Goal: Task Accomplishment & Management: Use online tool/utility

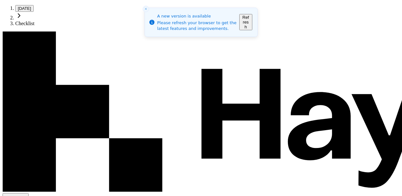
scroll to position [318, 0]
click at [252, 19] on button "Refresh" at bounding box center [245, 22] width 13 height 16
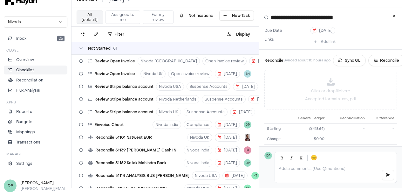
scroll to position [650, 0]
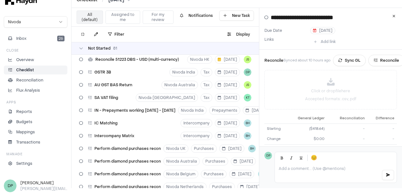
click at [118, 13] on button "Assigned to me" at bounding box center [123, 16] width 35 height 13
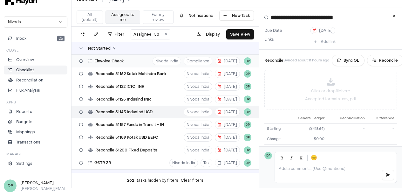
click at [133, 57] on div "Einvoice Check Nivoda India Compliance [DATE] DP" at bounding box center [166, 61] width 188 height 13
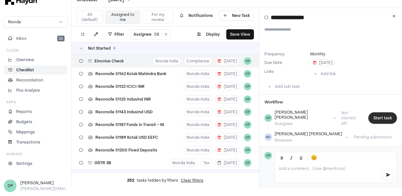
click at [377, 117] on button "Start task" at bounding box center [383, 117] width 29 height 11
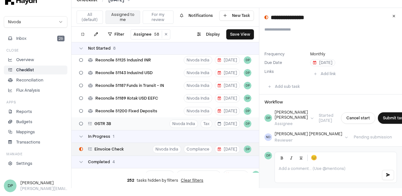
scroll to position [14, 0]
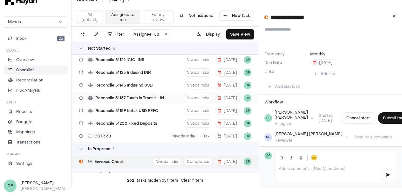
click at [156, 95] on span "Reconcile 51187 Funds in Transit - IN" at bounding box center [129, 97] width 69 height 5
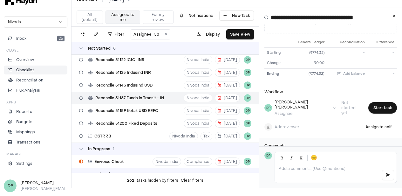
scroll to position [83, 0]
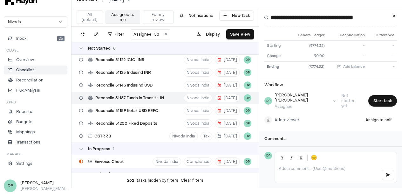
click at [290, 114] on body "Checklist / [DATE] Nivoda Inbox 26 Close Overview Checklist Reconciliation Flux…" at bounding box center [201, 90] width 402 height 196
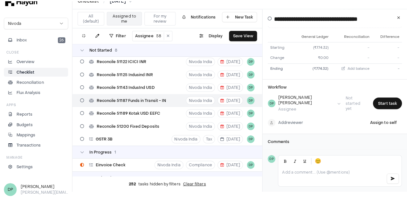
scroll to position [3, 0]
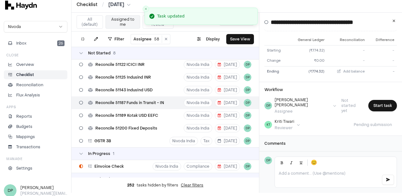
click at [287, 118] on html "Checklist / [DATE] Nivoda Inbox 26 Close Overview Checklist Reconciliation Flux…" at bounding box center [201, 95] width 402 height 196
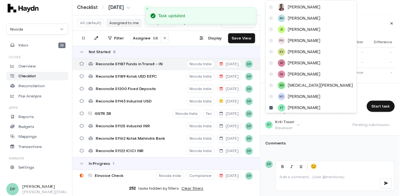
scroll to position [0, 0]
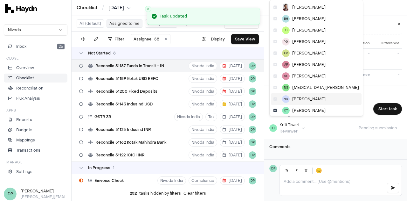
click at [274, 98] on icon at bounding box center [274, 99] width 3 height 4
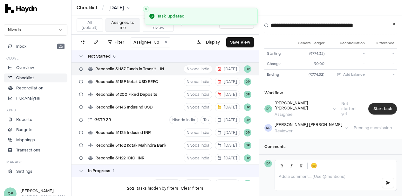
click at [383, 105] on button "Start task" at bounding box center [383, 108] width 29 height 11
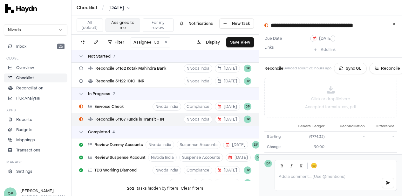
click at [327, 38] on span "[DATE]" at bounding box center [322, 38] width 19 height 5
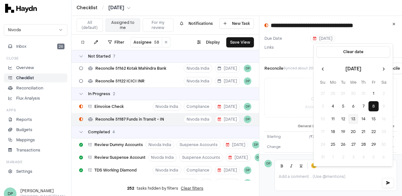
click at [354, 120] on button "13" at bounding box center [354, 119] width 10 height 10
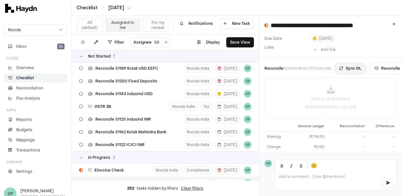
click at [350, 70] on button "Sync GL" at bounding box center [350, 68] width 33 height 11
click at [328, 50] on button "Add link" at bounding box center [324, 50] width 29 height 10
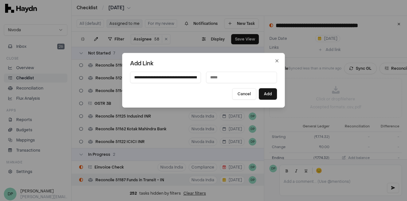
scroll to position [0, 147]
type input "**********"
click at [234, 79] on input at bounding box center [241, 77] width 71 height 11
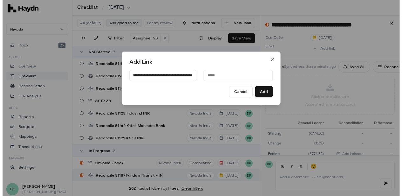
scroll to position [0, 0]
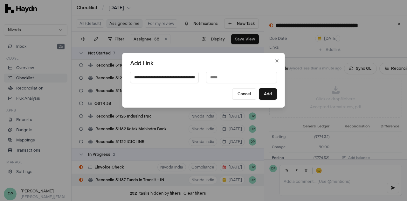
paste input "**********"
type input "**********"
click at [268, 95] on button "Add" at bounding box center [268, 93] width 18 height 11
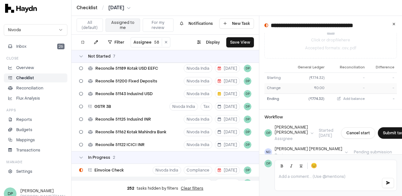
scroll to position [88, 0]
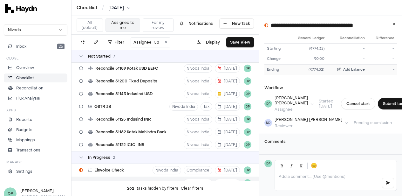
click at [358, 72] on button "Add balance" at bounding box center [351, 69] width 28 height 5
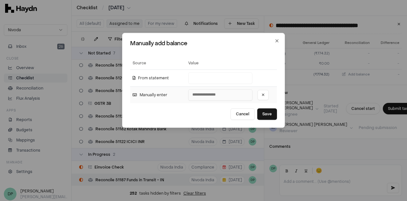
click at [200, 91] on input "number" at bounding box center [220, 94] width 64 height 11
click at [235, 93] on input "number" at bounding box center [220, 94] width 64 height 11
click at [262, 95] on icon at bounding box center [263, 95] width 3 height 4
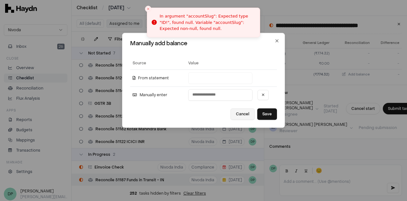
click at [241, 111] on button "Cancel" at bounding box center [243, 113] width 24 height 11
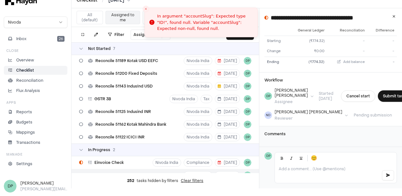
scroll to position [8, 0]
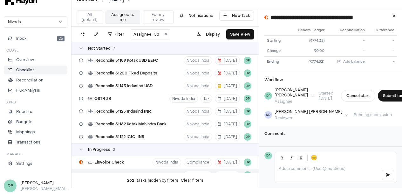
click at [310, 171] on p at bounding box center [328, 168] width 98 height 5
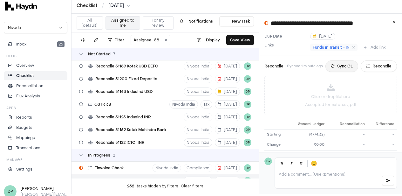
scroll to position [0, 0]
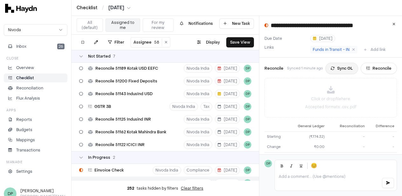
click at [345, 67] on button "Sync GL" at bounding box center [342, 68] width 33 height 11
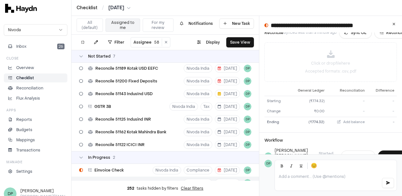
scroll to position [88, 0]
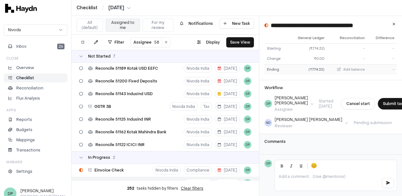
click at [317, 71] on div "(₹774.32)" at bounding box center [307, 69] width 34 height 5
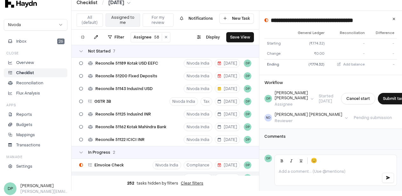
scroll to position [8, 0]
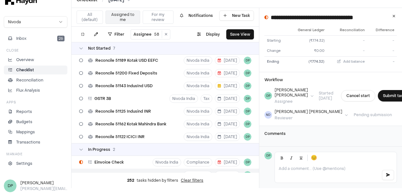
click at [305, 171] on p at bounding box center [328, 168] width 98 height 5
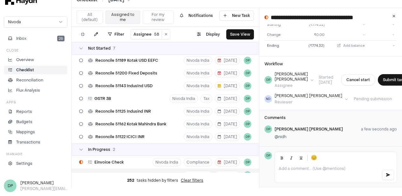
scroll to position [105, 0]
click at [317, 131] on div "[PERSON_NAME] a few seconds ago @nidh" at bounding box center [336, 133] width 122 height 17
click at [289, 136] on p "@nidh" at bounding box center [336, 136] width 122 height 5
click at [313, 171] on p at bounding box center [328, 168] width 98 height 5
click at [338, 171] on p at bounding box center [328, 168] width 98 height 5
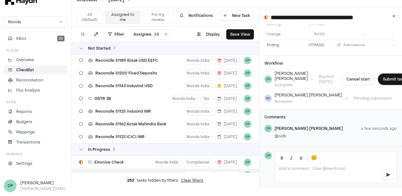
click at [291, 134] on p "@nidh" at bounding box center [336, 136] width 122 height 5
drag, startPoint x: 291, startPoint y: 134, endPoint x: 280, endPoint y: 137, distance: 11.8
click at [280, 137] on p "@nidh" at bounding box center [336, 136] width 122 height 5
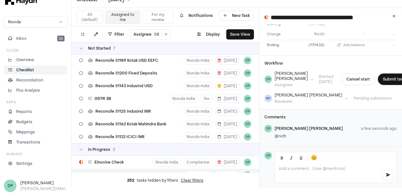
click at [272, 129] on span "DP" at bounding box center [269, 129] width 8 height 8
click at [272, 128] on span "DP" at bounding box center [269, 129] width 8 height 8
click at [291, 128] on span "[PERSON_NAME]" at bounding box center [309, 128] width 68 height 5
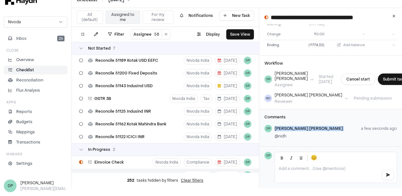
click at [291, 128] on span "[PERSON_NAME]" at bounding box center [309, 128] width 68 height 5
click at [292, 134] on p "@nidh" at bounding box center [336, 136] width 122 height 5
click at [294, 135] on p "@nidh" at bounding box center [336, 136] width 122 height 5
click at [299, 176] on div at bounding box center [336, 172] width 122 height 19
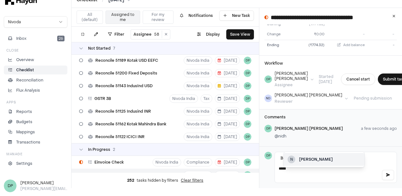
click at [319, 162] on div "N [PERSON_NAME]" at bounding box center [324, 159] width 81 height 13
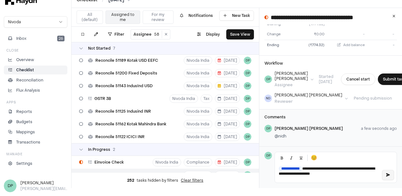
click at [390, 177] on icon "button" at bounding box center [388, 175] width 4 height 4
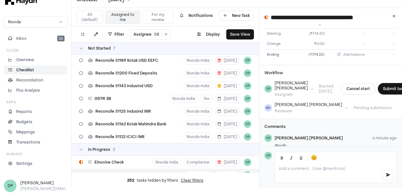
scroll to position [127, 0]
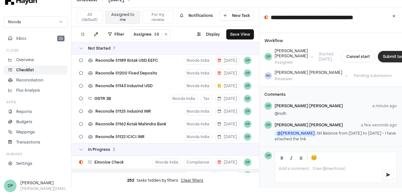
click at [380, 59] on button "Submit task" at bounding box center [394, 56] width 32 height 11
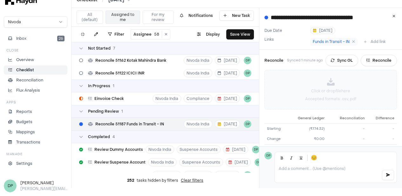
scroll to position [0, 0]
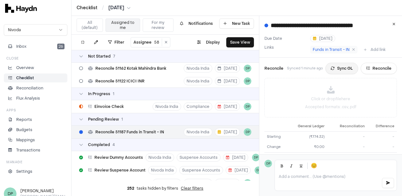
click at [340, 70] on button "Sync GL" at bounding box center [342, 68] width 33 height 11
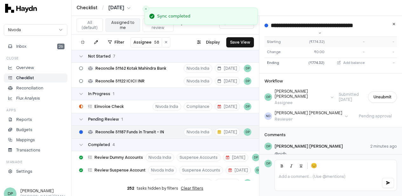
scroll to position [95, 0]
click at [317, 41] on div "(₹774.32)" at bounding box center [307, 41] width 34 height 5
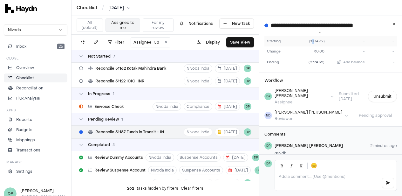
click at [317, 41] on div "(₹774.32)" at bounding box center [307, 41] width 34 height 5
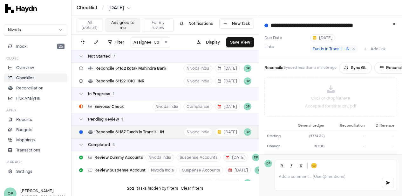
scroll to position [0, 0]
click at [384, 69] on icon at bounding box center [382, 68] width 4 height 4
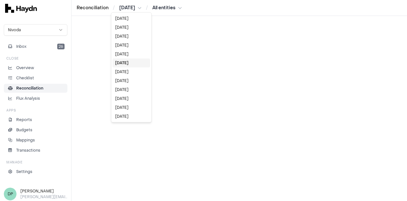
click at [131, 9] on html "Reconciliation / [DATE] / All entities Nivoda Inbox 26 Close Overview Checklist…" at bounding box center [203, 100] width 407 height 201
click at [31, 78] on html "Reconciliation / [DATE] / All entities Nivoda Inbox 26 Close Overview Checklist…" at bounding box center [203, 100] width 407 height 201
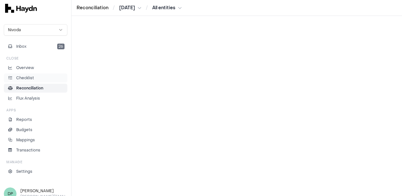
click at [31, 78] on p "Checklist" at bounding box center [25, 78] width 18 height 6
